Goal: Check status: Verify the current state of an ongoing process or item

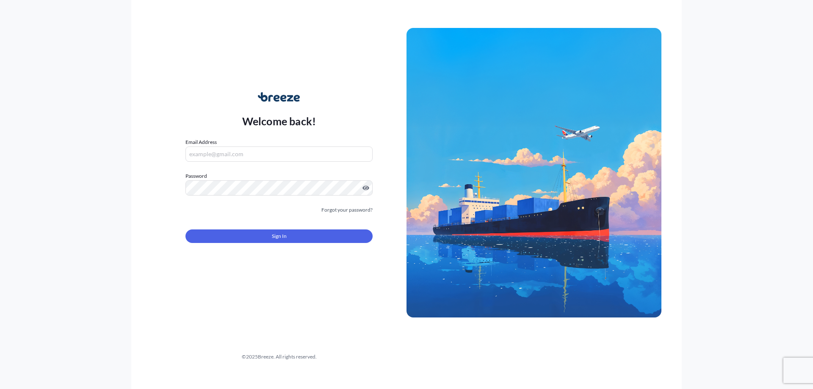
type input "[PERSON_NAME][EMAIL_ADDRESS][DOMAIN_NAME]"
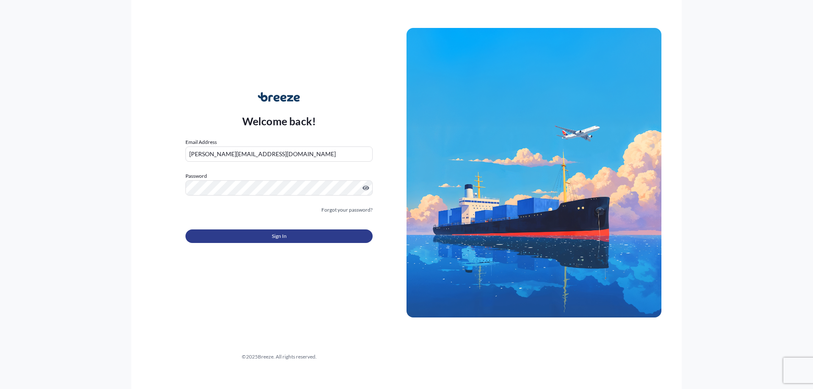
click at [301, 236] on button "Sign In" at bounding box center [279, 237] width 187 height 14
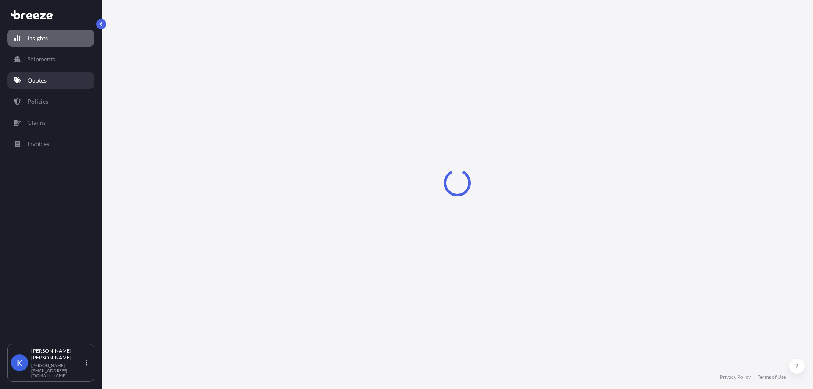
click at [39, 80] on p "Quotes" at bounding box center [37, 80] width 19 height 8
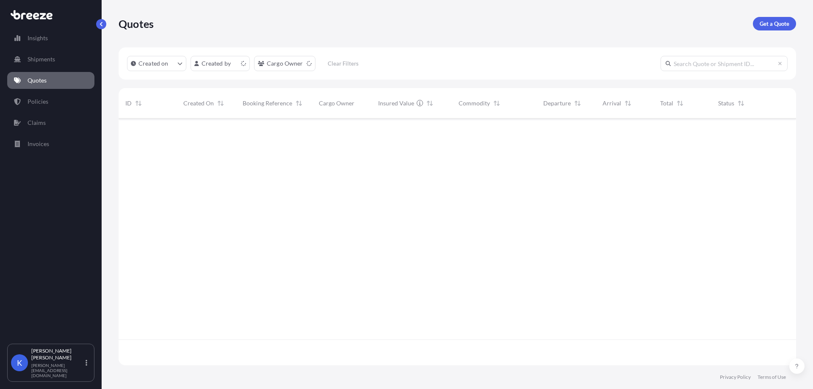
scroll to position [245, 671]
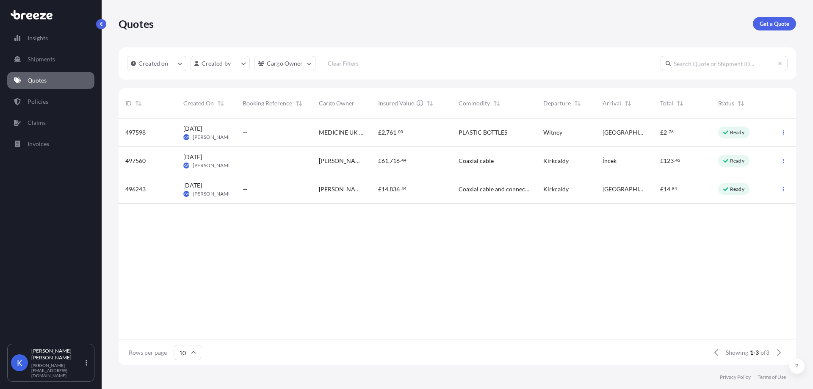
click at [415, 168] on div "£ 61 , 716 . 44" at bounding box center [411, 161] width 80 height 28
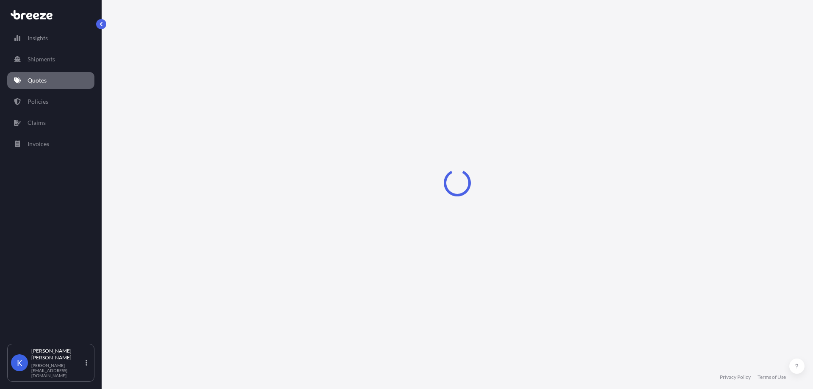
select select "Road"
select select "1"
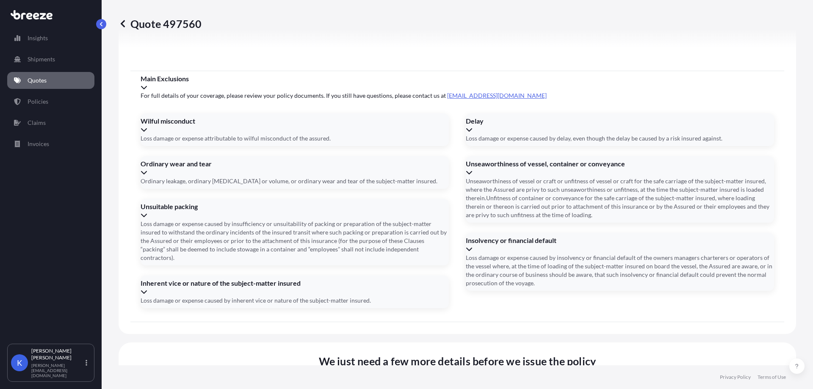
scroll to position [955, 0]
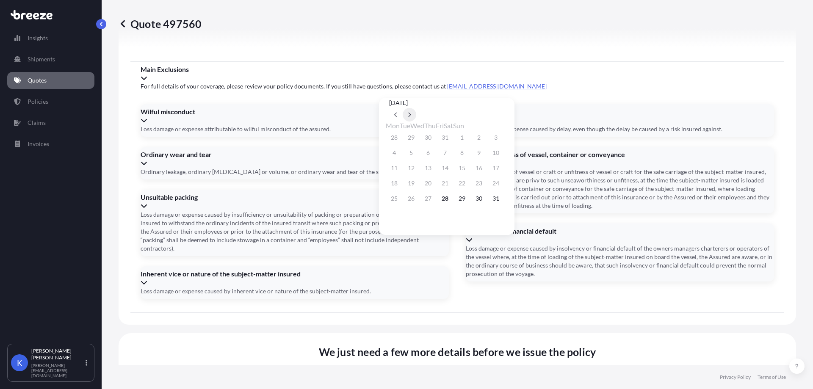
click at [416, 108] on button at bounding box center [410, 115] width 14 height 14
click at [469, 159] on button "12" at bounding box center [462, 153] width 14 height 14
type input "[DATE]"
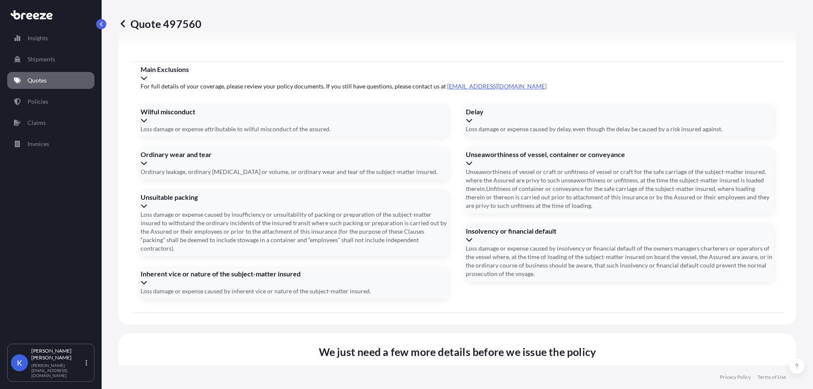
paste input "RXJ002346"
type input "RXJ002346"
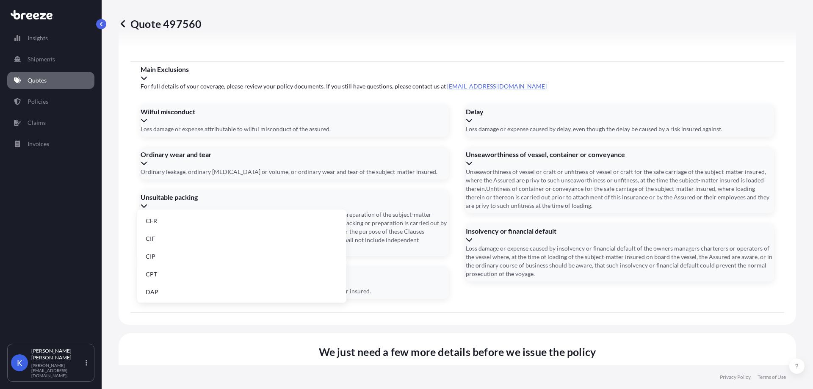
click at [267, 294] on li "DAP" at bounding box center [242, 292] width 202 height 16
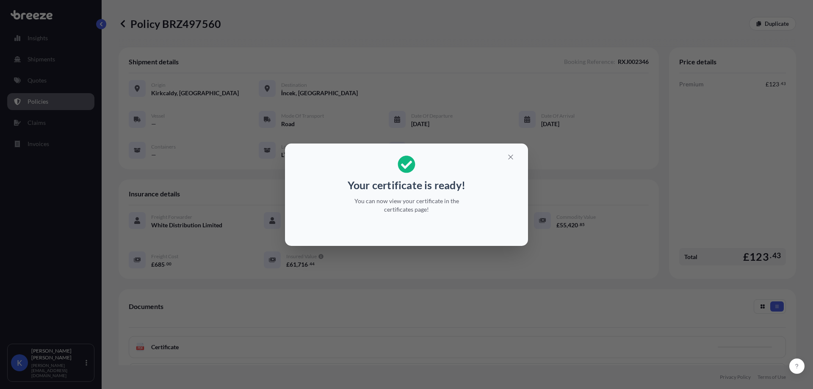
click at [439, 213] on p "You can now view your certificate in the certificates page!" at bounding box center [406, 205] width 130 height 17
click at [430, 287] on div "Your certificate is ready! You can now view your certificate in the certificate…" at bounding box center [406, 194] width 813 height 389
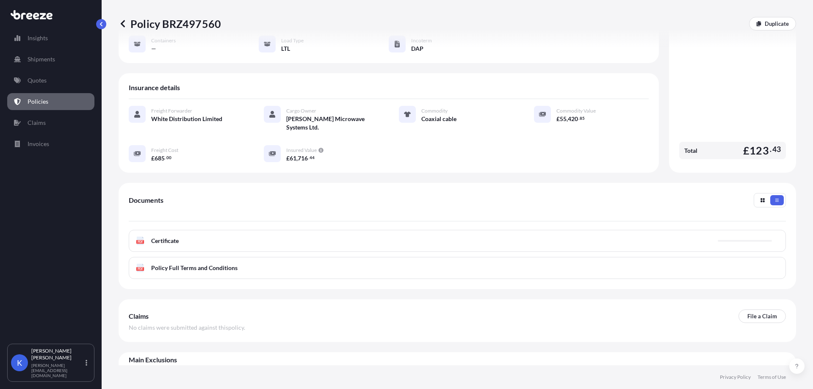
scroll to position [112, 0]
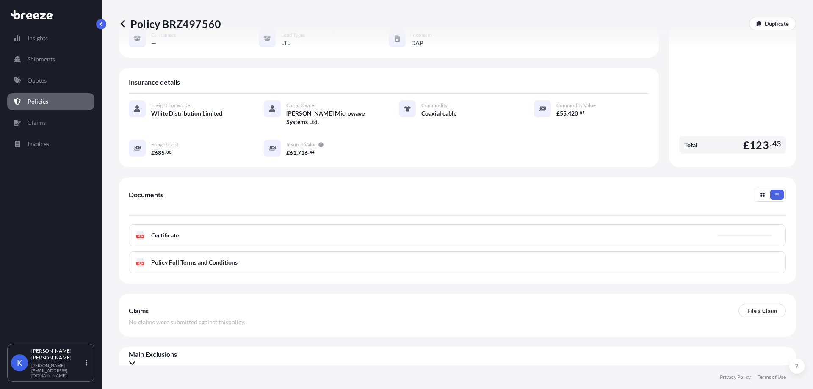
click at [263, 226] on div "PDF Certificate" at bounding box center [457, 236] width 657 height 22
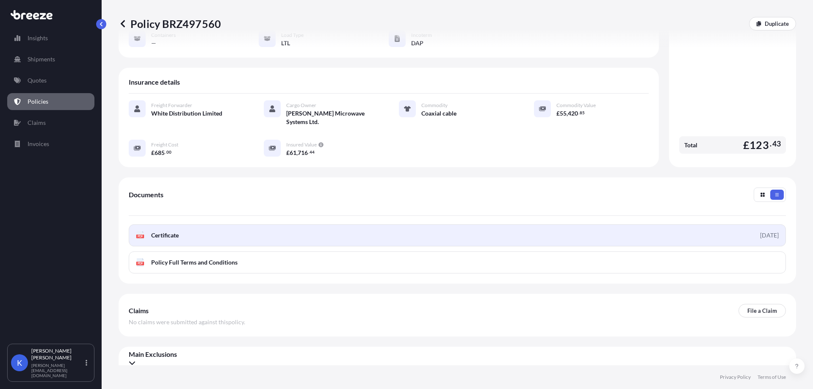
click at [158, 231] on span "Certificate" at bounding box center [165, 235] width 28 height 8
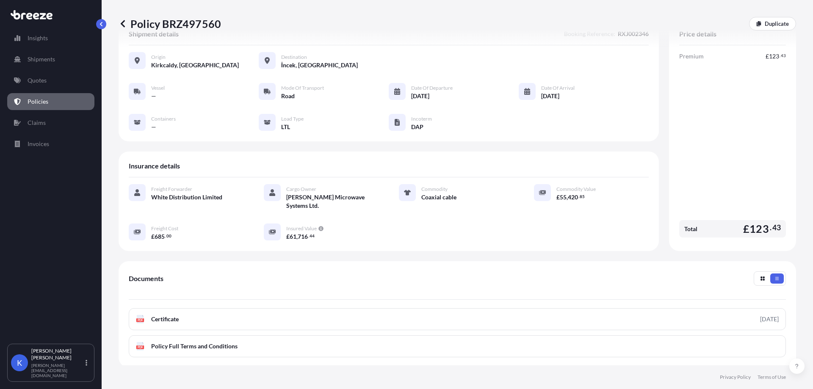
scroll to position [27, 0]
drag, startPoint x: 582, startPoint y: 200, endPoint x: 552, endPoint y: 199, distance: 30.1
click at [557, 199] on div "£ 55 , 420 . 85" at bounding box center [603, 198] width 92 height 9
copy span "£ 55 , 420 . 85"
